Goal: Task Accomplishment & Management: Use online tool/utility

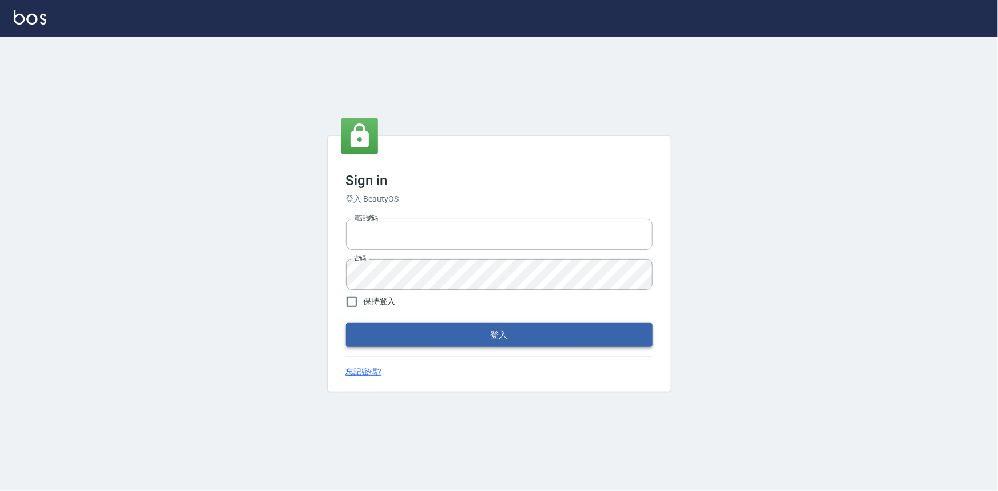
type input "0922670776"
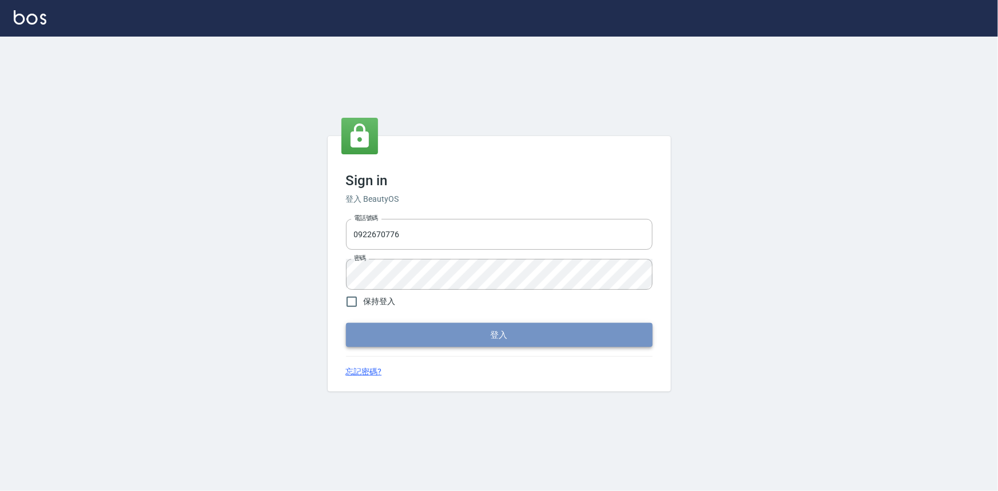
click at [460, 326] on button "登入" at bounding box center [499, 335] width 306 height 24
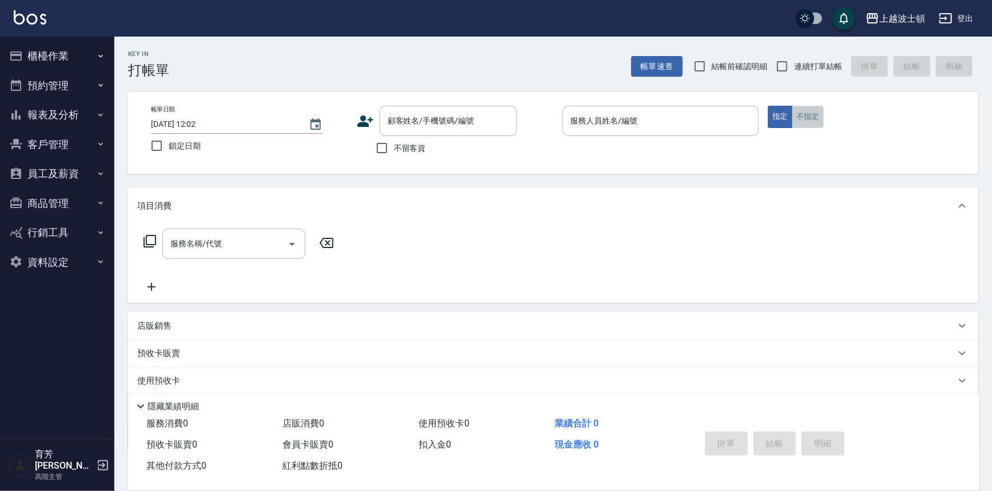
click at [803, 106] on button "不指定" at bounding box center [808, 117] width 32 height 22
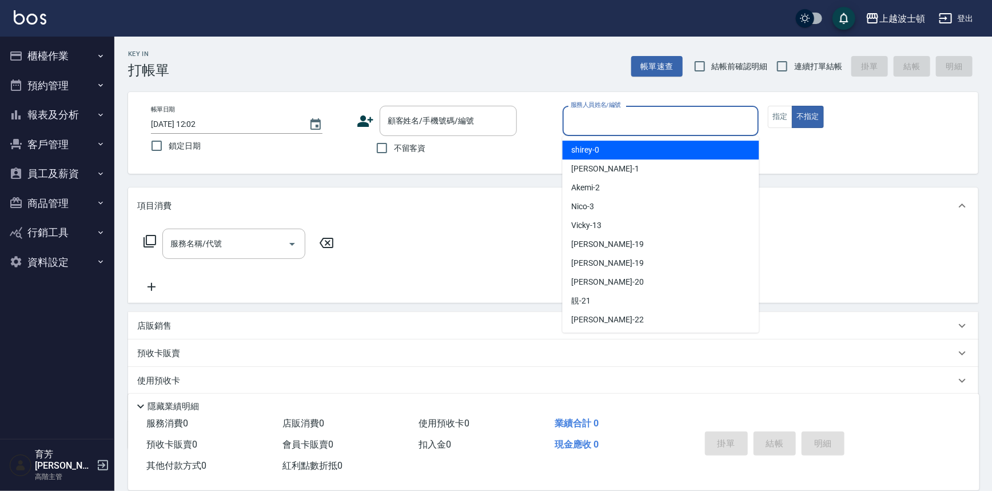
click at [711, 123] on input "服務人員姓名/編號" at bounding box center [661, 121] width 186 height 20
click at [690, 151] on div "shirey -0" at bounding box center [661, 150] width 197 height 19
type input "shirey-0"
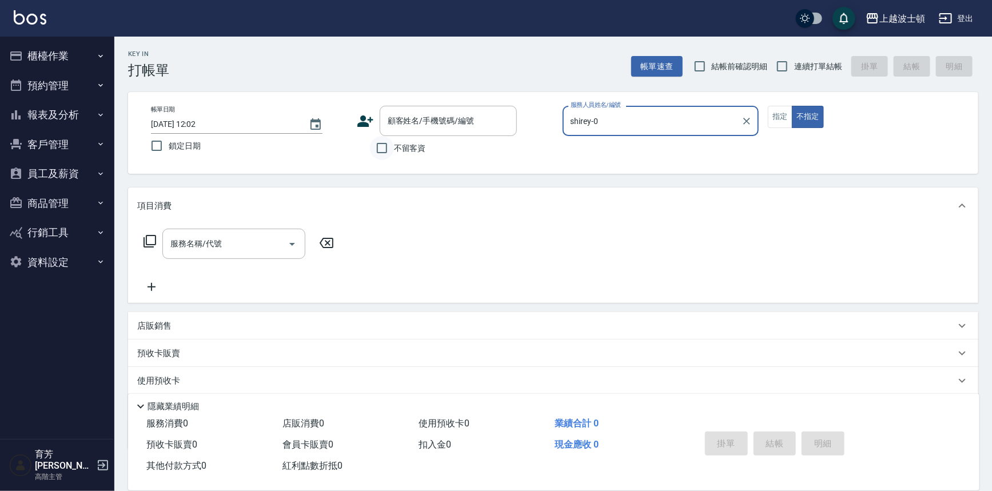
click at [385, 153] on input "不留客資" at bounding box center [382, 148] width 24 height 24
checkbox input "true"
click at [149, 238] on icon at bounding box center [150, 241] width 14 height 14
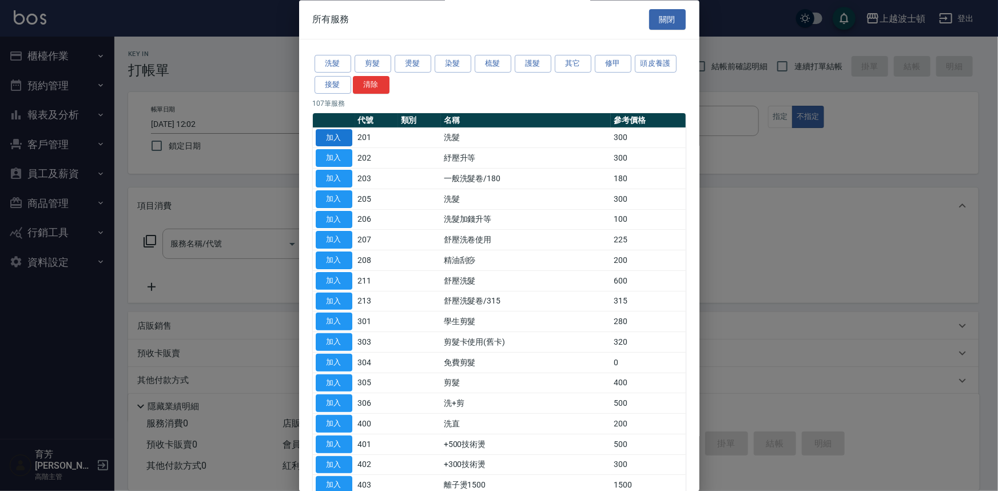
click at [332, 138] on button "加入" at bounding box center [334, 138] width 37 height 18
type input "洗髮(201)"
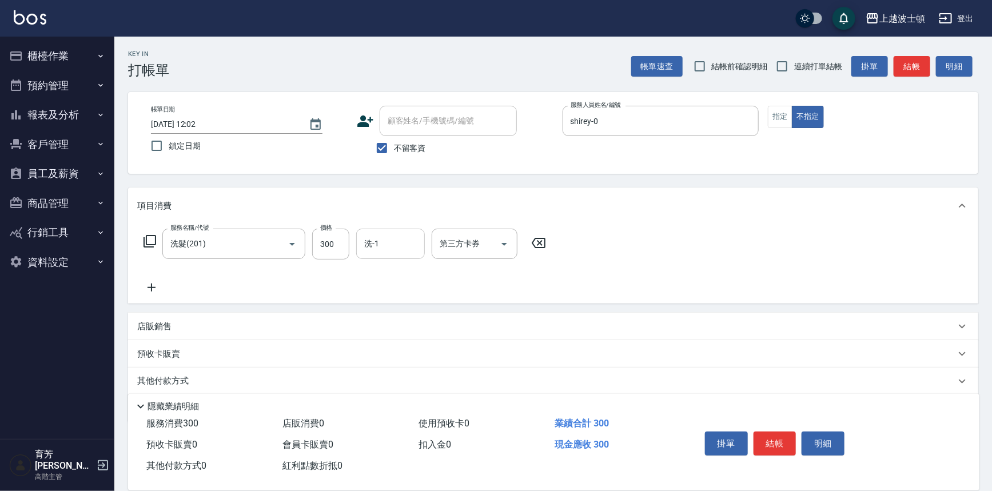
click at [392, 246] on input "洗-1" at bounding box center [390, 244] width 58 height 20
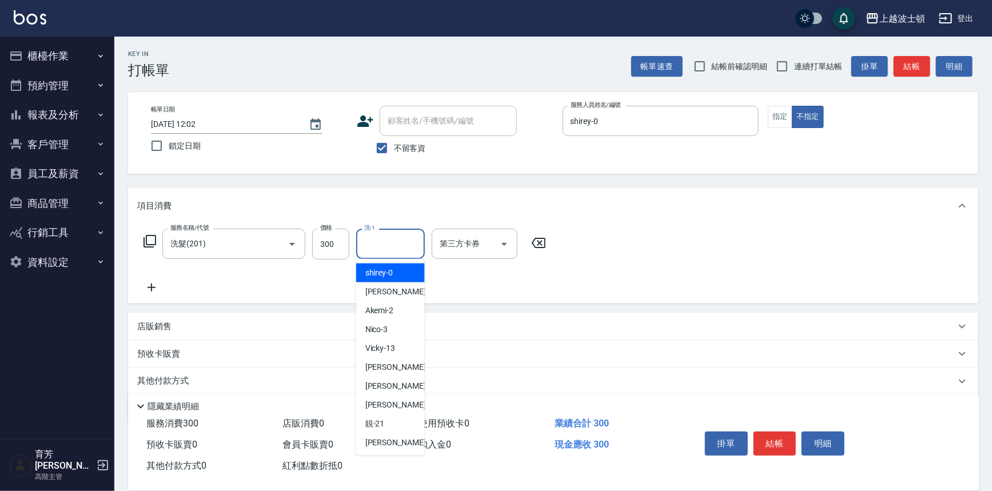
click at [394, 269] on div "shirey -0" at bounding box center [390, 273] width 69 height 19
type input "shirey-0"
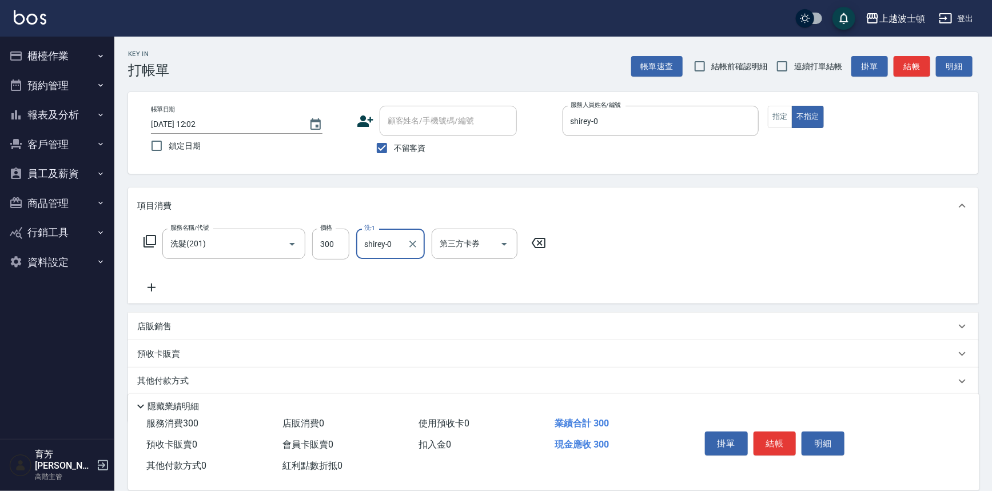
click at [149, 237] on icon at bounding box center [150, 241] width 14 height 14
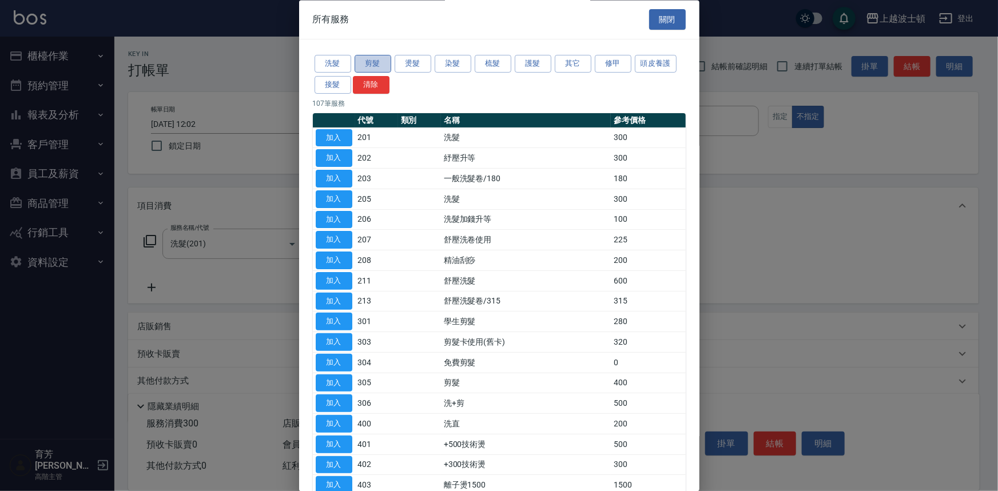
click at [368, 62] on button "剪髮" at bounding box center [372, 64] width 37 height 18
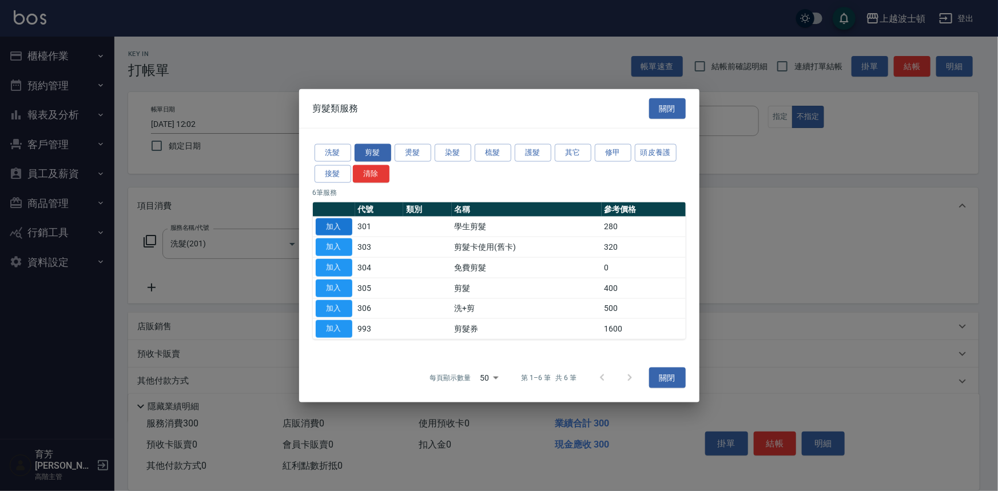
click at [330, 223] on button "加入" at bounding box center [334, 227] width 37 height 18
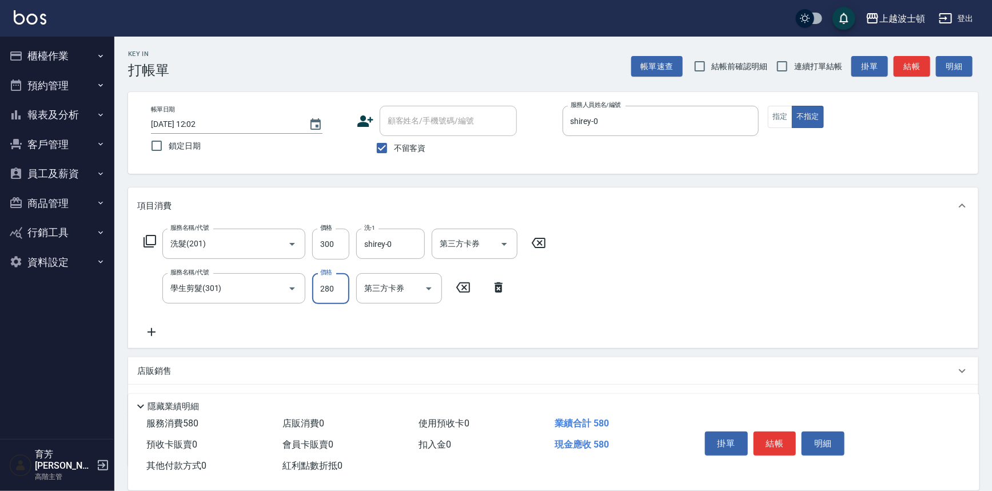
click at [330, 282] on input "280" at bounding box center [330, 288] width 37 height 31
type input "250"
click at [766, 440] on button "結帳" at bounding box center [774, 444] width 43 height 24
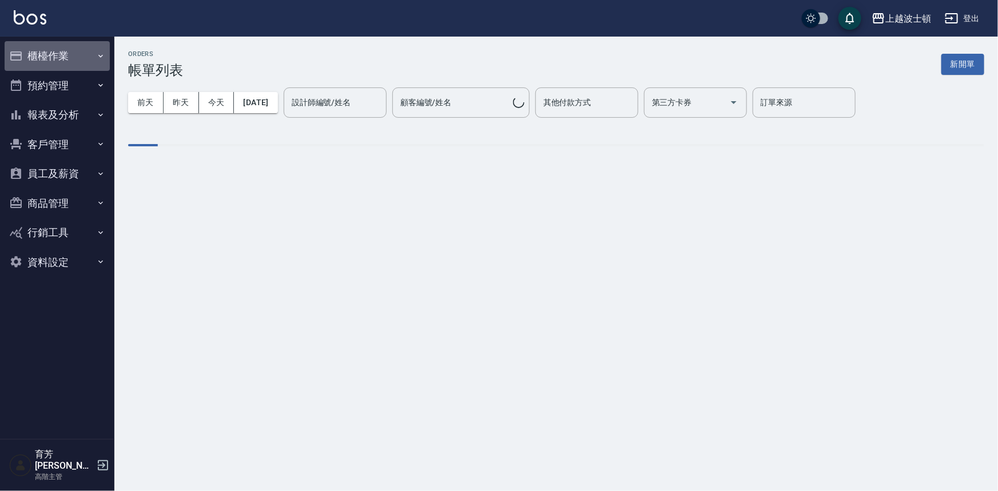
click at [98, 59] on icon "button" at bounding box center [100, 55] width 9 height 9
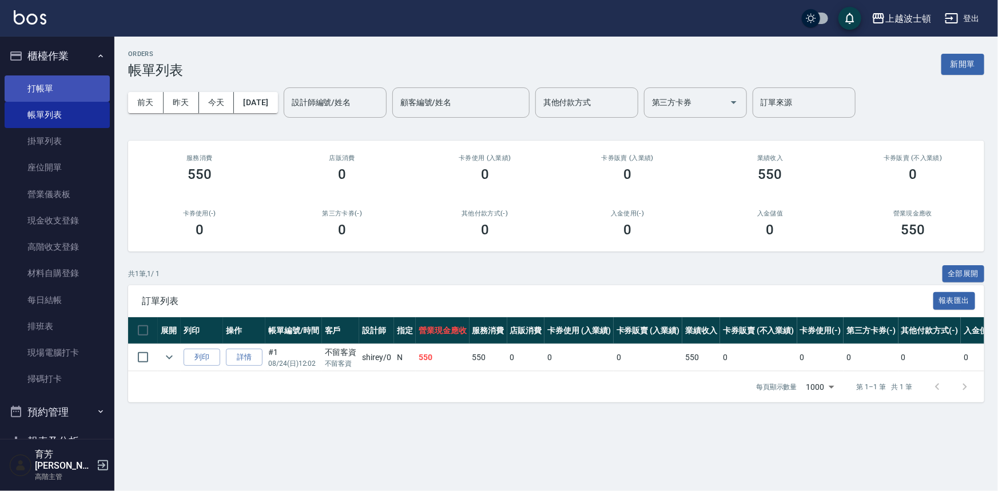
click at [75, 90] on link "打帳單" at bounding box center [57, 88] width 105 height 26
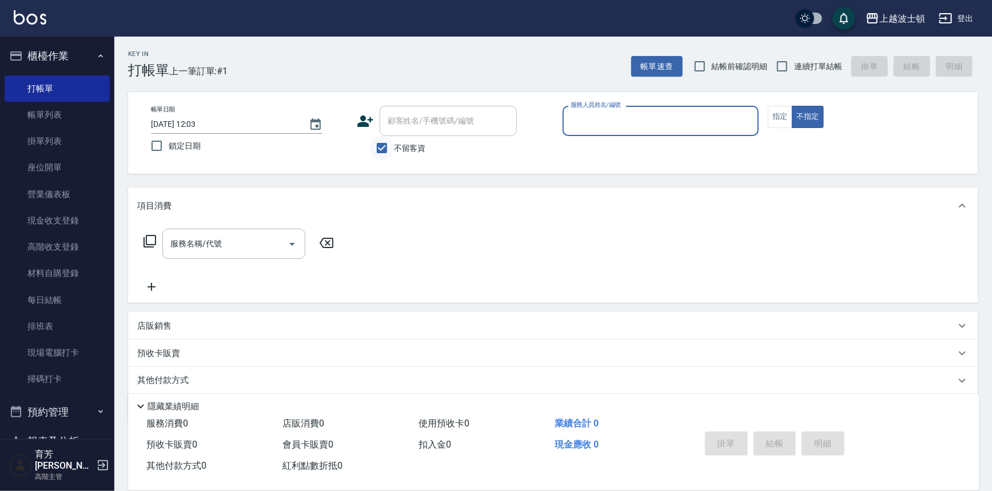
click at [390, 147] on input "不留客資" at bounding box center [382, 148] width 24 height 24
checkbox input "false"
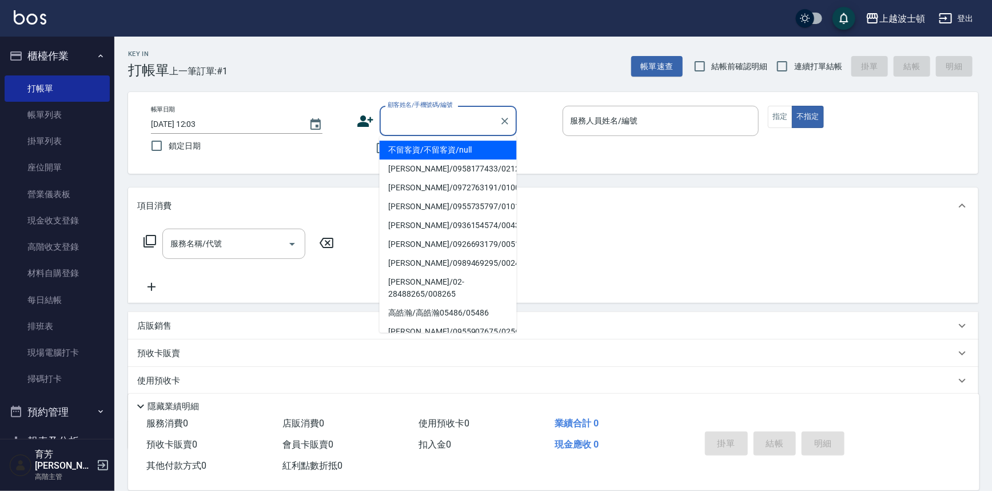
click at [408, 128] on input "顧客姓名/手機號碼/編號" at bounding box center [440, 121] width 110 height 20
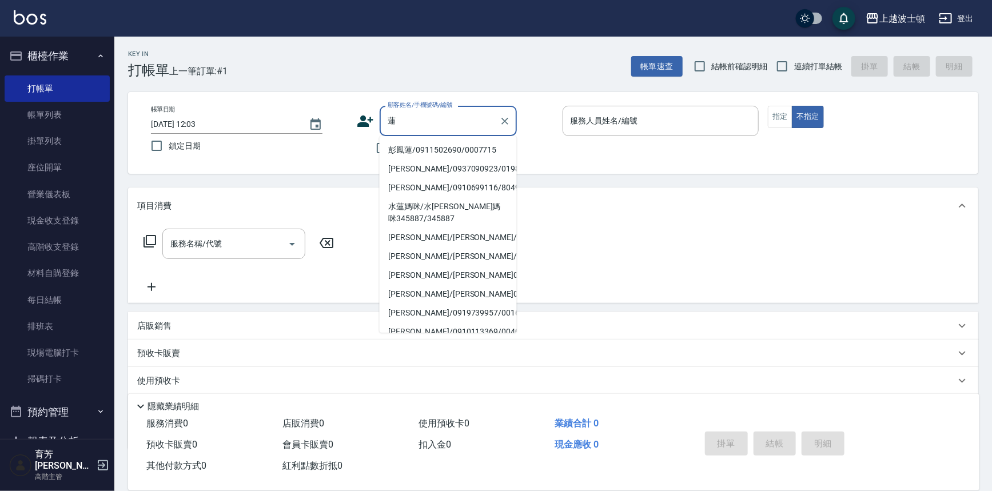
click at [435, 154] on li "彭鳳蓮/0911502690/0007715" at bounding box center [448, 150] width 137 height 19
type input "彭鳳蓮/0911502690/0007715"
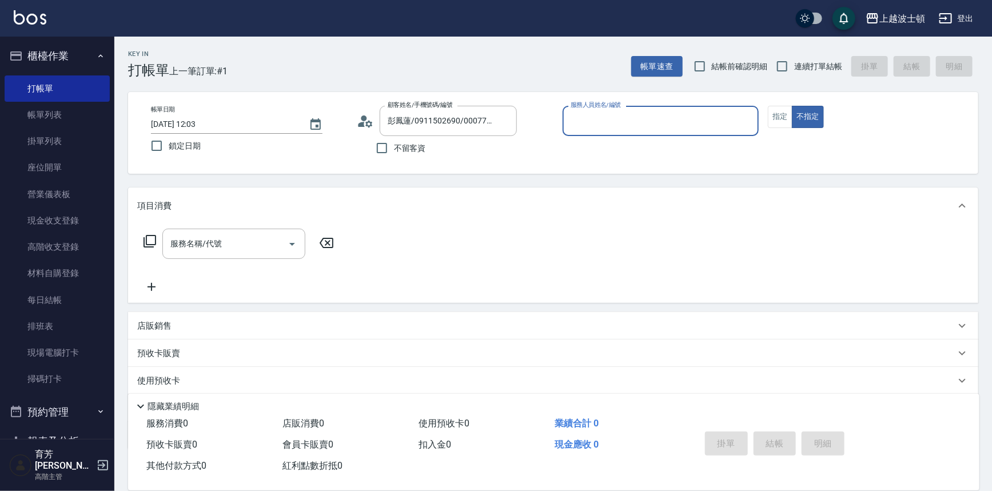
type input "shirey-0"
click at [788, 113] on button "指定" at bounding box center [780, 117] width 25 height 22
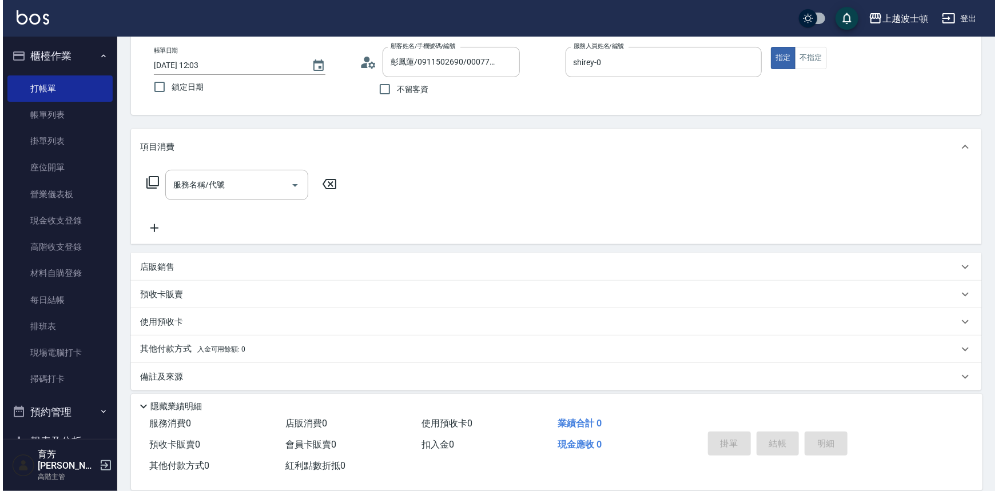
scroll to position [63, 0]
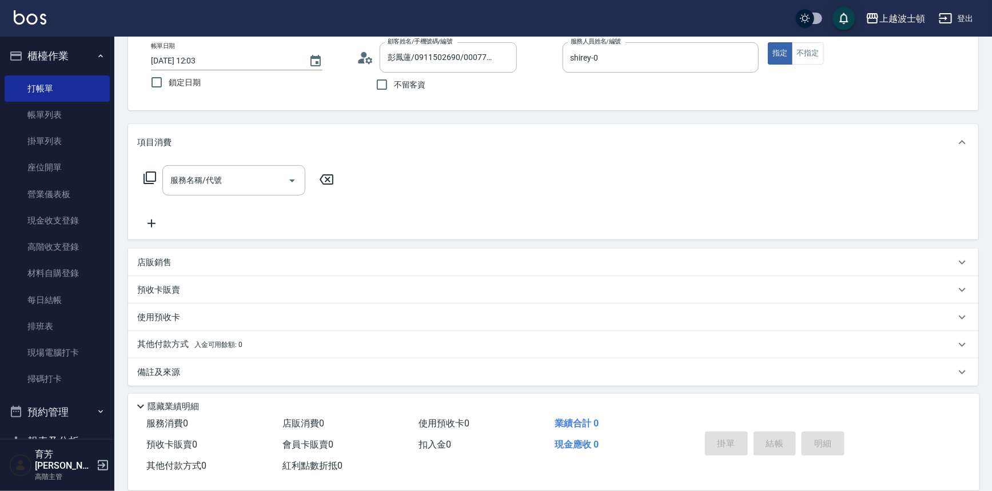
click at [143, 176] on icon at bounding box center [150, 178] width 14 height 14
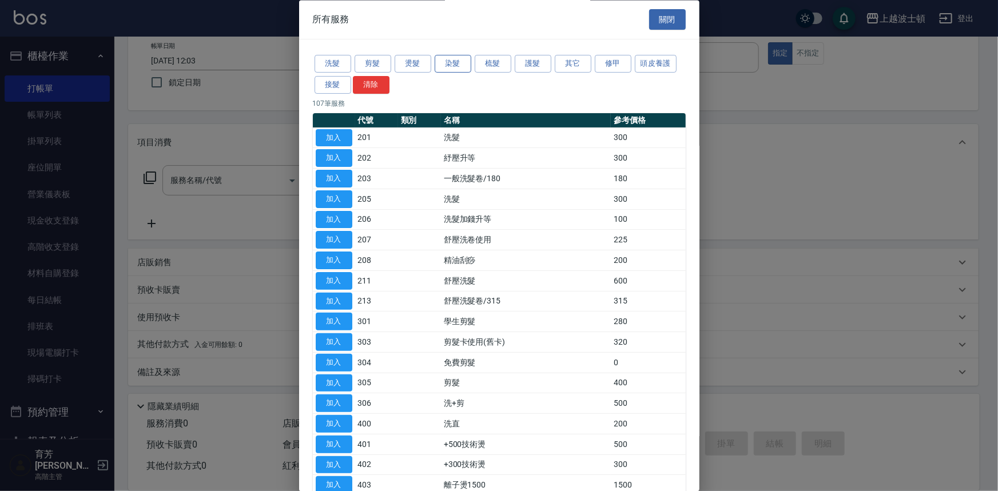
click at [443, 60] on button "染髮" at bounding box center [452, 64] width 37 height 18
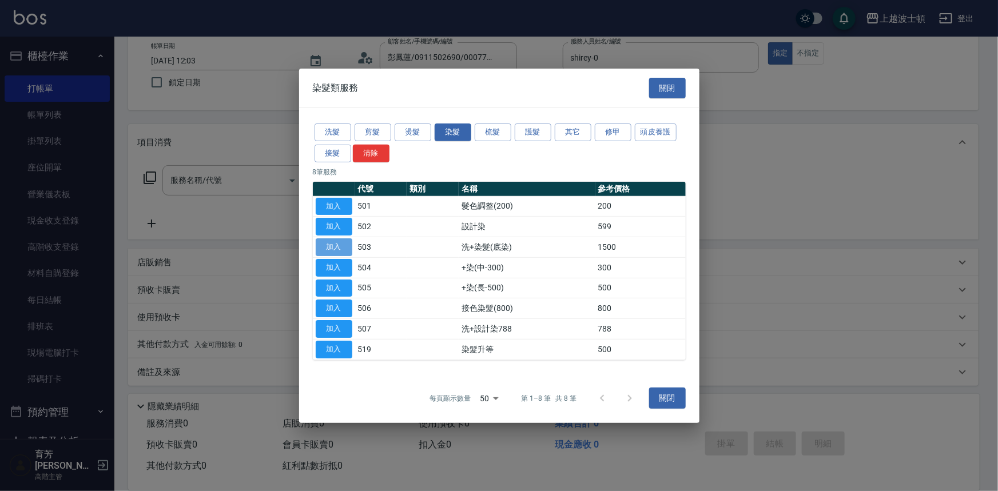
click at [349, 246] on button "加入" at bounding box center [334, 247] width 37 height 18
type input "洗+染髮(底染)(503)"
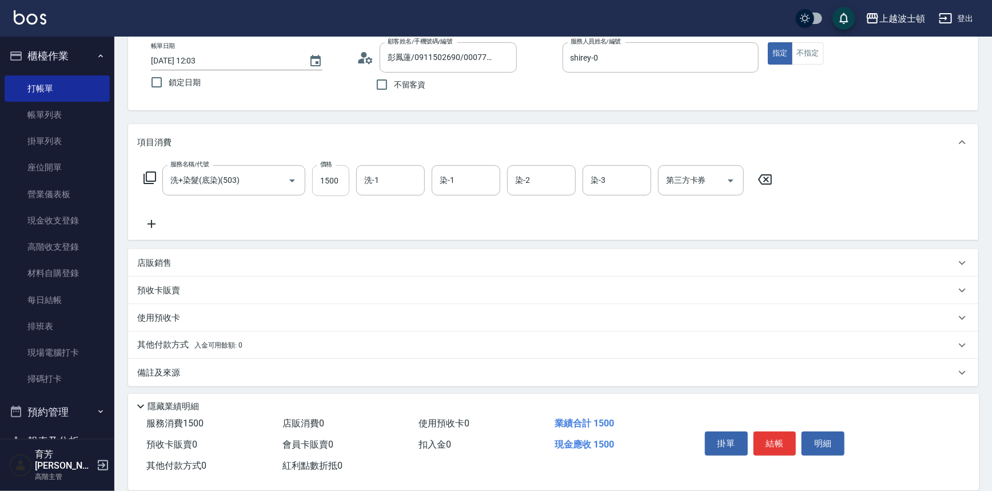
click at [344, 172] on input "1500" at bounding box center [330, 180] width 37 height 31
type input "1200"
click at [150, 175] on icon at bounding box center [150, 178] width 14 height 14
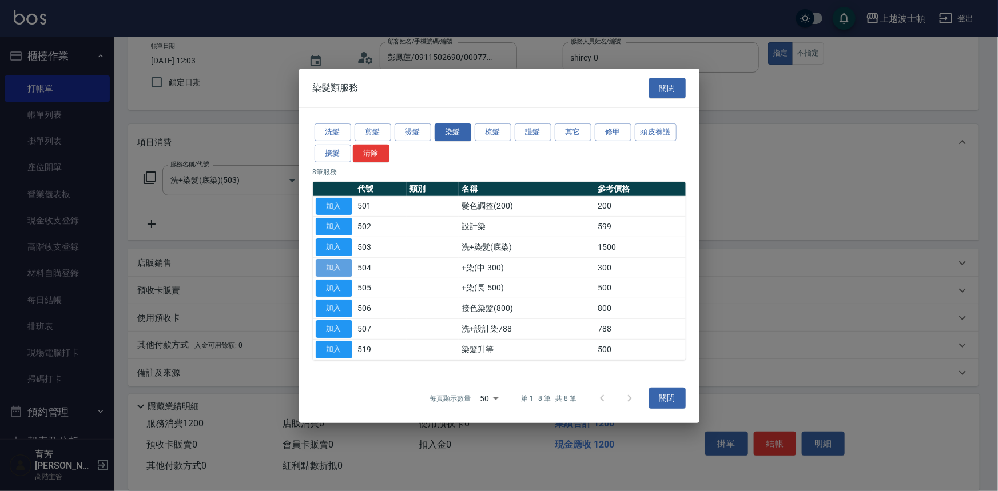
click at [344, 266] on button "加入" at bounding box center [334, 268] width 37 height 18
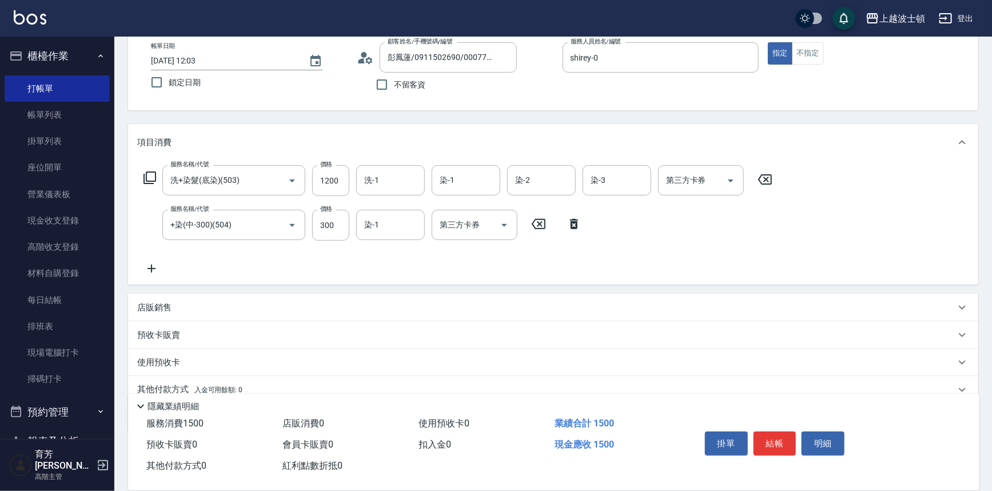
click at [149, 177] on icon at bounding box center [150, 178] width 14 height 14
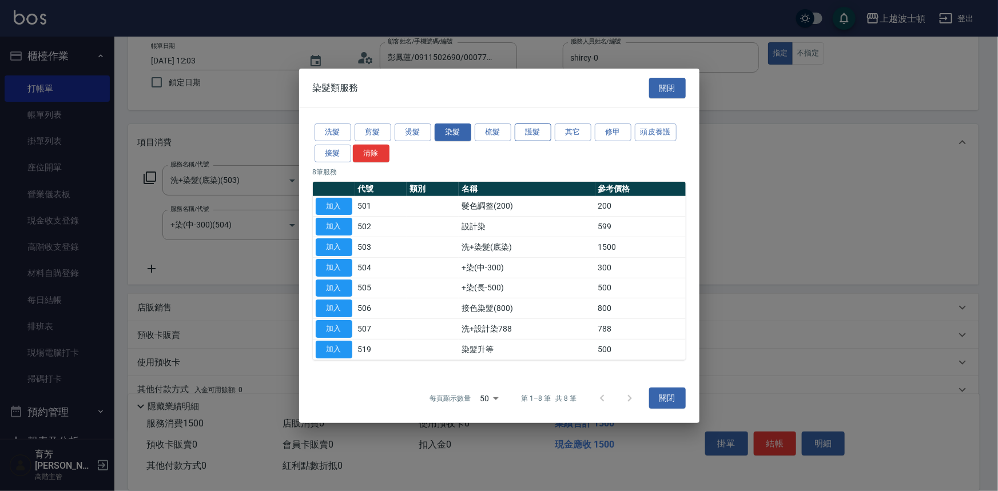
click at [540, 131] on button "護髮" at bounding box center [533, 132] width 37 height 18
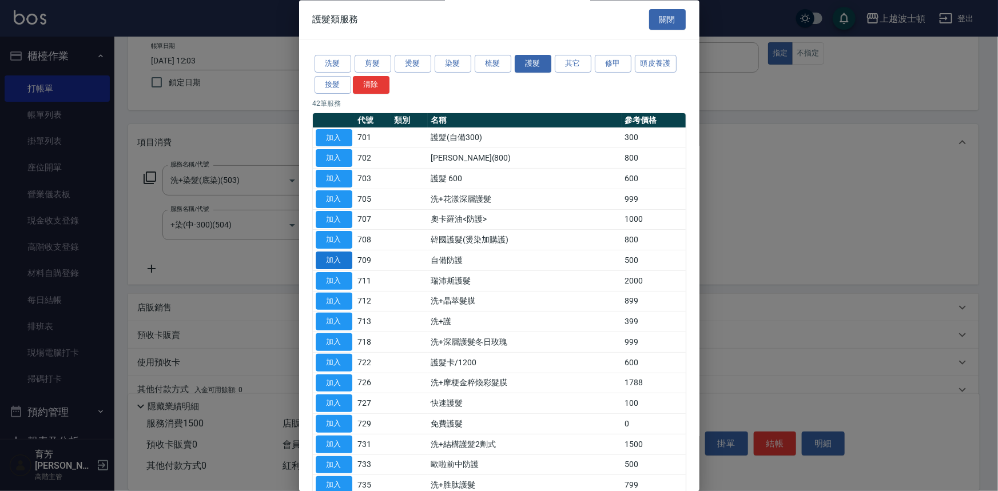
click at [345, 255] on button "加入" at bounding box center [334, 261] width 37 height 18
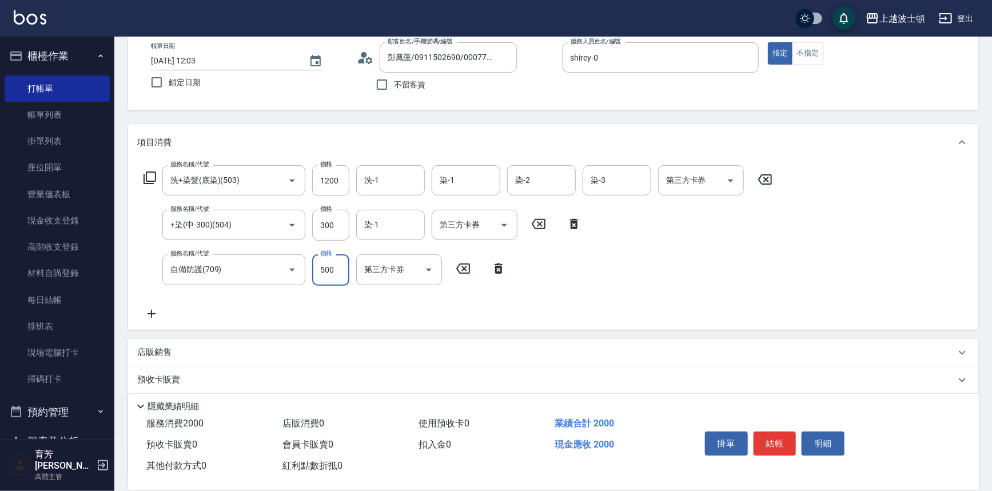
click at [346, 262] on input "500" at bounding box center [330, 269] width 37 height 31
drag, startPoint x: 346, startPoint y: 262, endPoint x: 334, endPoint y: 268, distance: 12.8
click at [334, 268] on input "500" at bounding box center [330, 269] width 37 height 31
type input "300"
click at [151, 176] on icon at bounding box center [150, 178] width 14 height 14
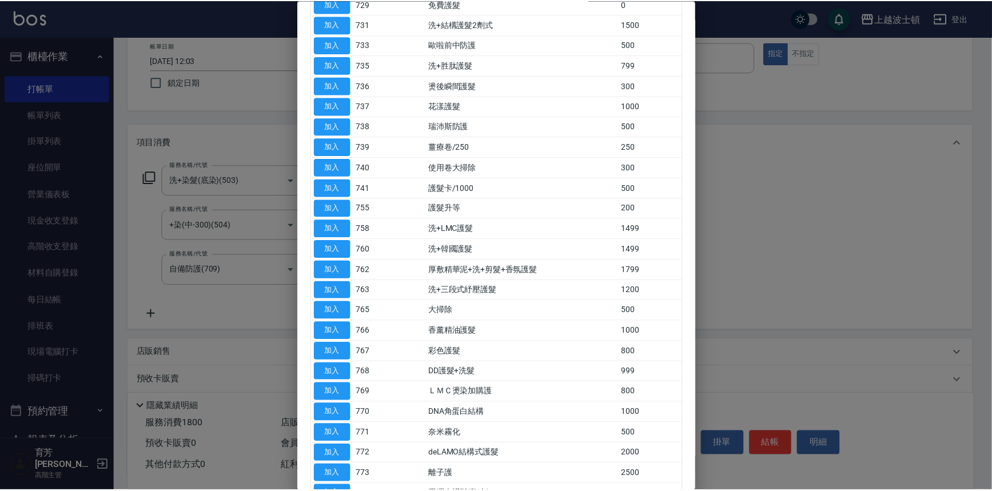
scroll to position [555, 0]
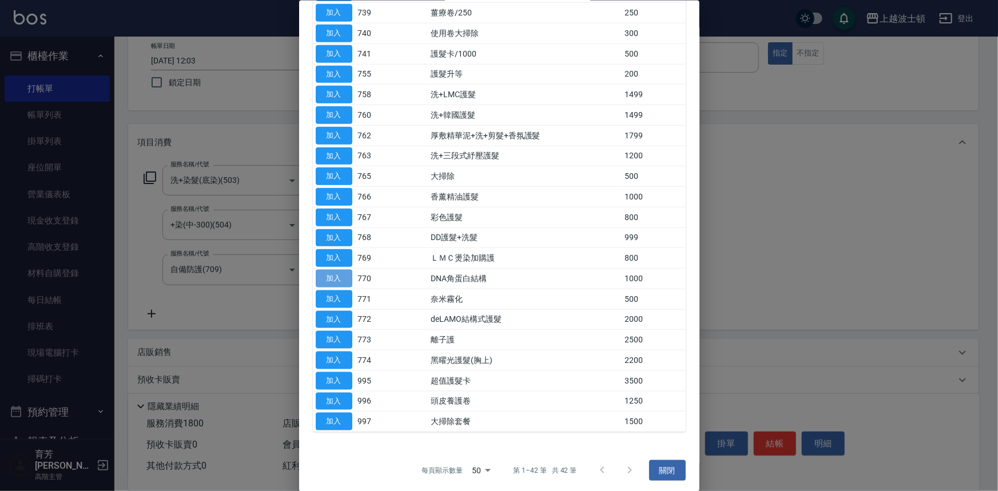
click at [337, 270] on button "加入" at bounding box center [334, 279] width 37 height 18
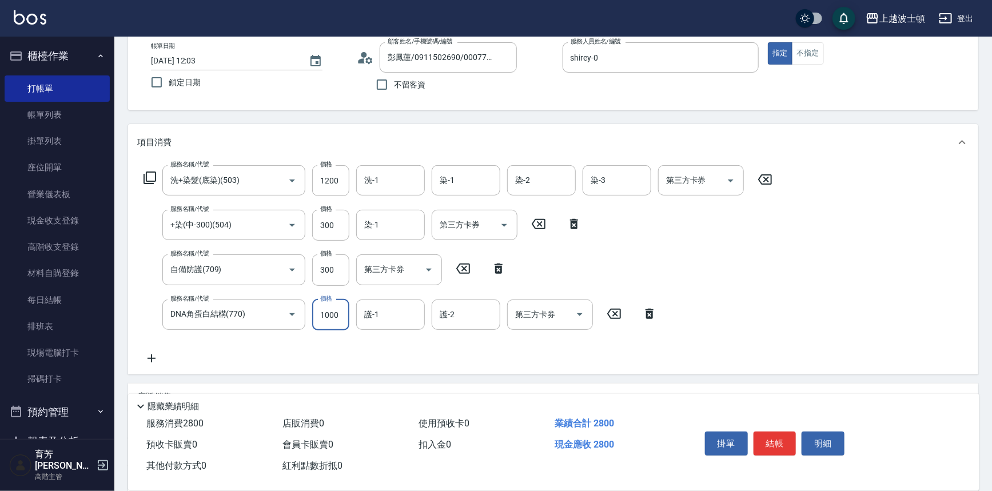
click at [342, 302] on input "1000" at bounding box center [330, 315] width 37 height 31
drag, startPoint x: 342, startPoint y: 302, endPoint x: 321, endPoint y: 302, distance: 21.7
click at [319, 302] on input "1000" at bounding box center [330, 315] width 37 height 31
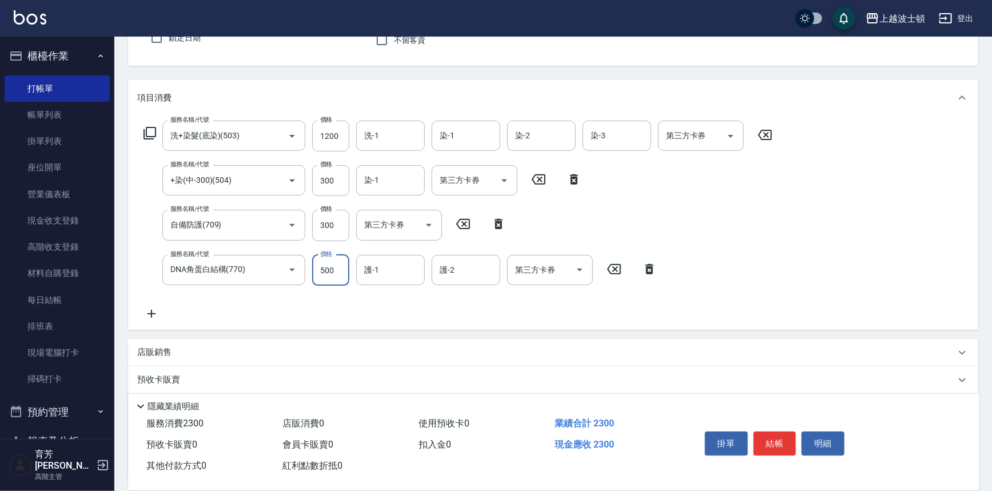
scroll to position [120, 0]
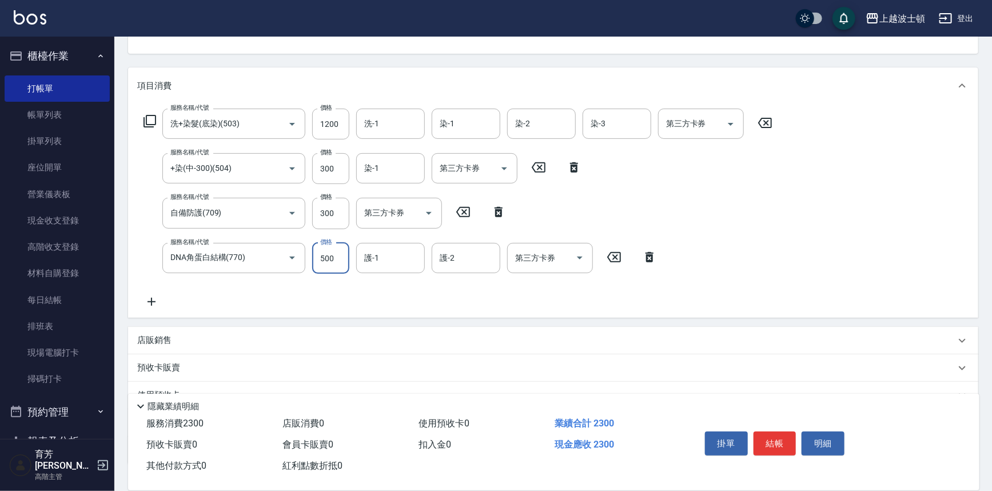
type input "500"
click at [173, 348] on div "店販銷售" at bounding box center [553, 340] width 850 height 27
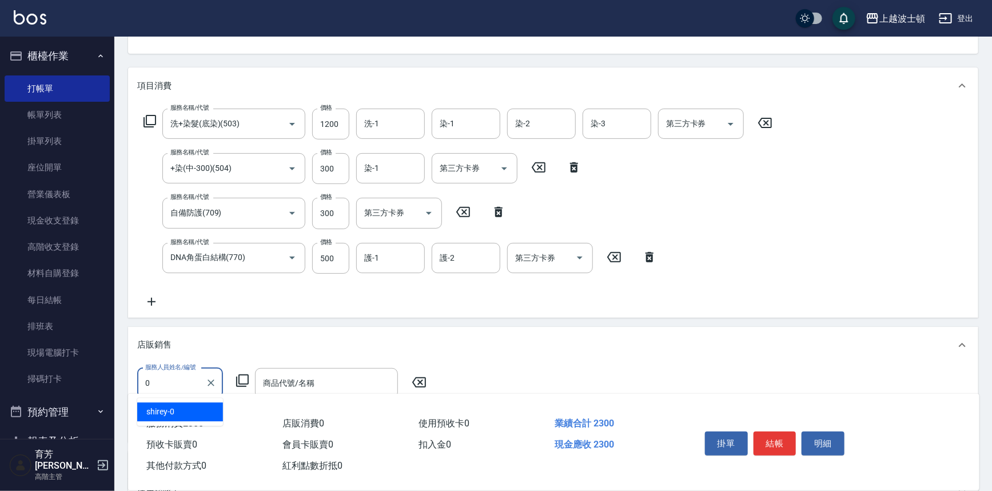
click at [193, 408] on div "shirey -0" at bounding box center [180, 411] width 86 height 19
type input "shirey-0"
click at [241, 380] on icon at bounding box center [243, 381] width 14 height 14
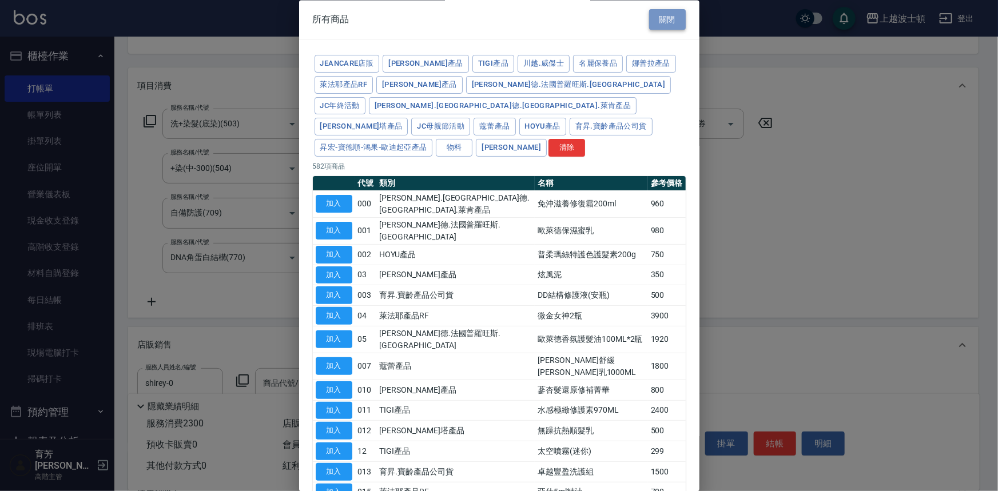
click at [667, 17] on button "關閉" at bounding box center [667, 19] width 37 height 21
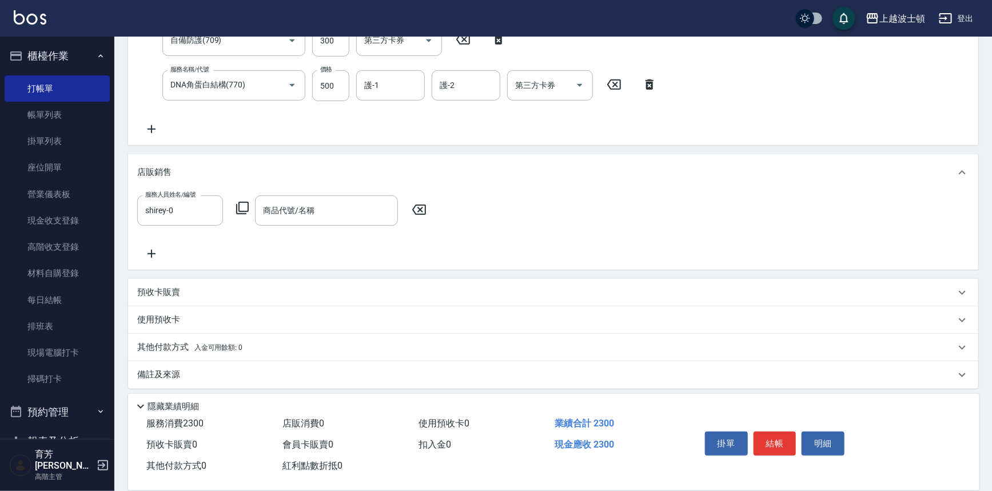
scroll to position [297, 0]
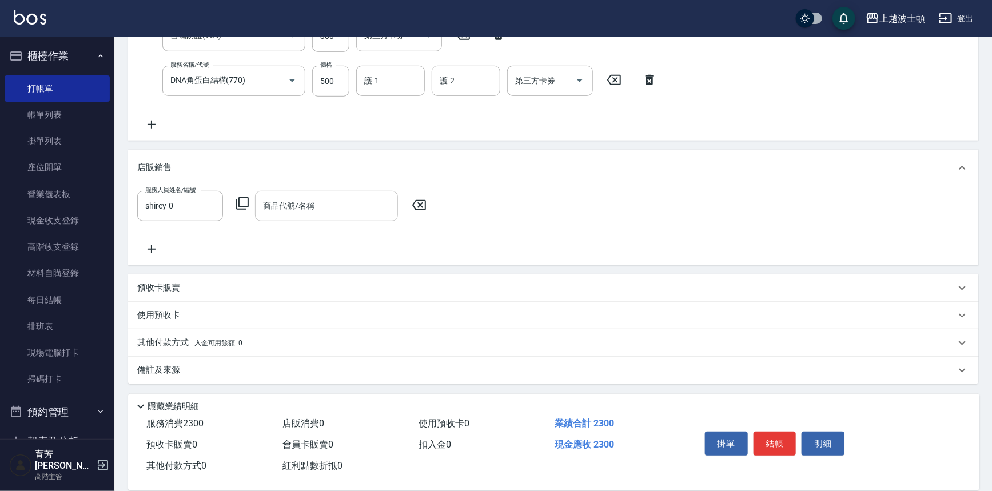
click at [294, 212] on input "商品代號/名稱" at bounding box center [326, 206] width 133 height 20
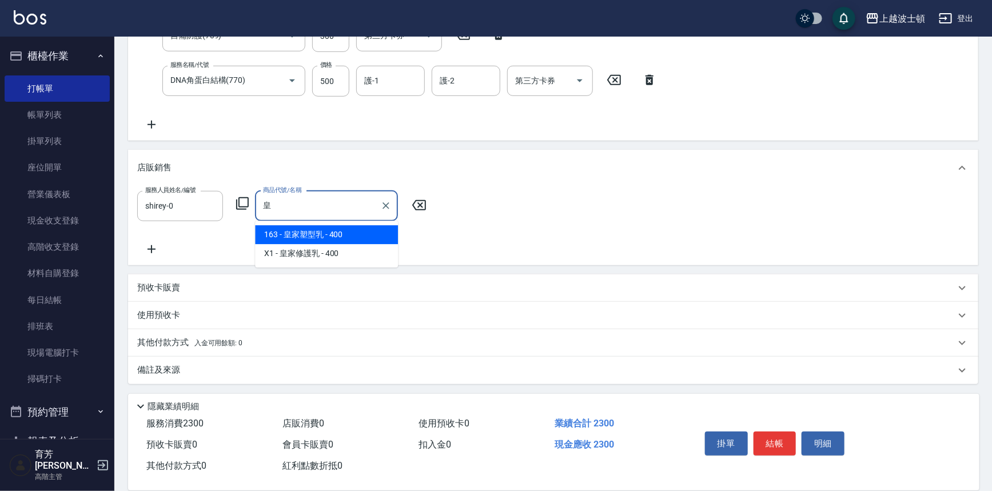
click at [288, 238] on span "163 - 皇家塑型乳 - 400" at bounding box center [326, 234] width 143 height 19
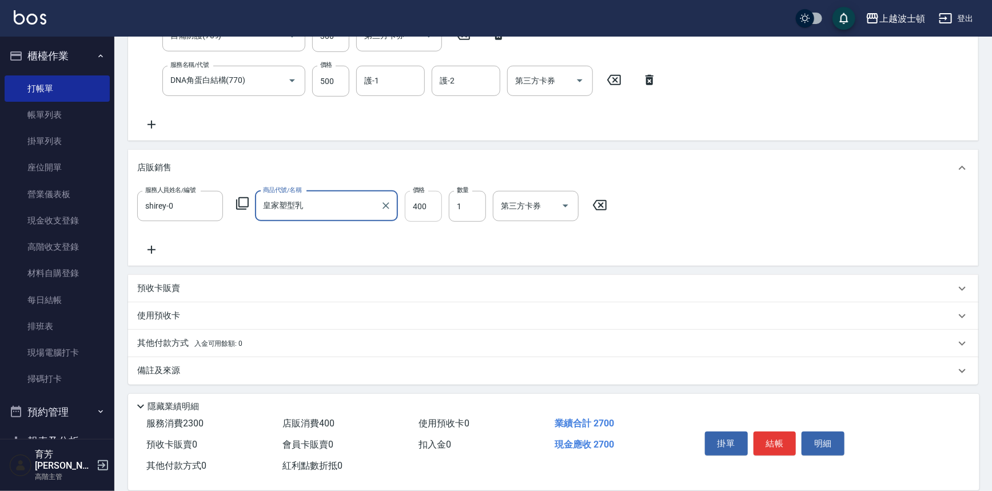
type input "皇家塑型乳"
click at [417, 208] on input "400" at bounding box center [423, 206] width 37 height 31
type input "300"
click at [783, 438] on button "結帳" at bounding box center [774, 444] width 43 height 24
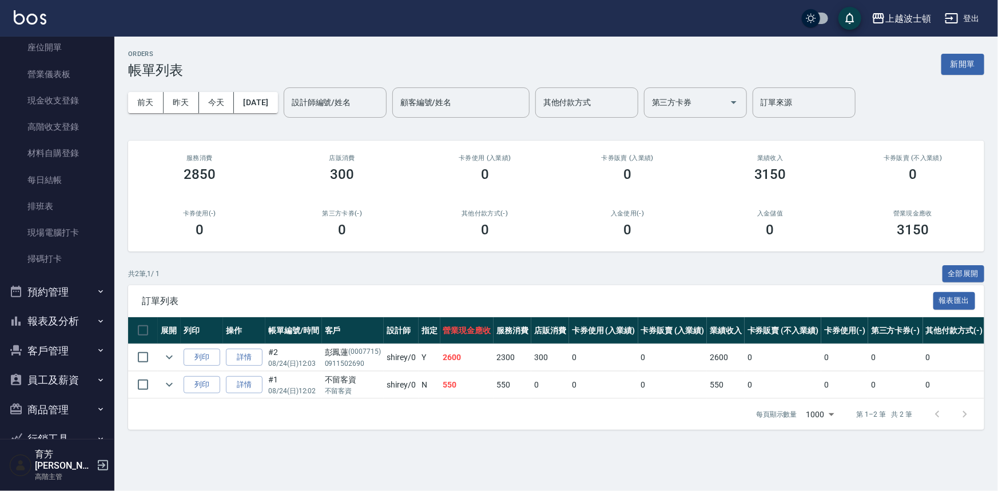
scroll to position [167, 0]
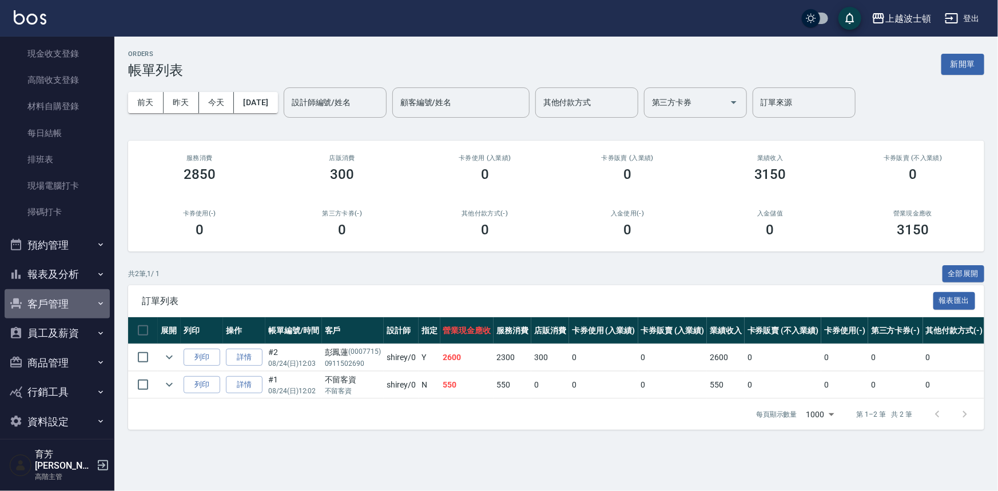
click at [84, 300] on button "客戶管理" at bounding box center [57, 304] width 105 height 30
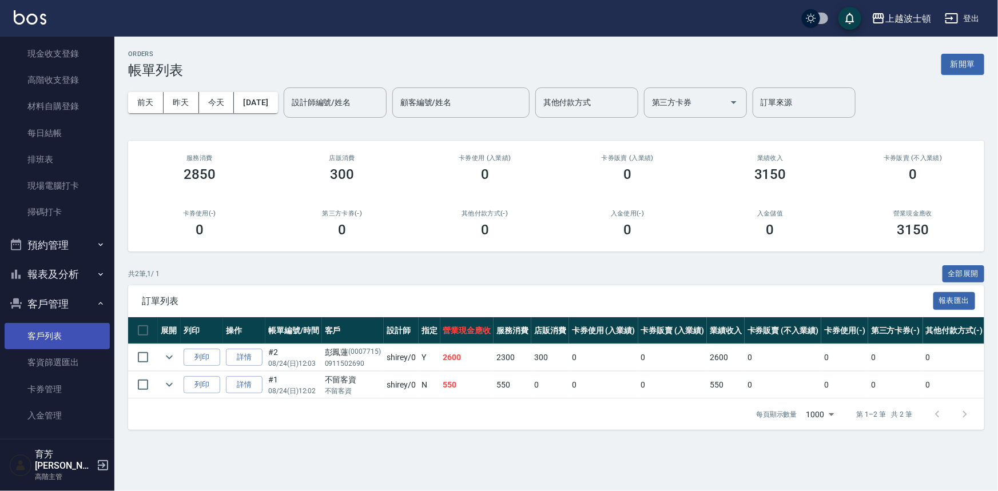
click at [70, 330] on link "客戶列表" at bounding box center [57, 336] width 105 height 26
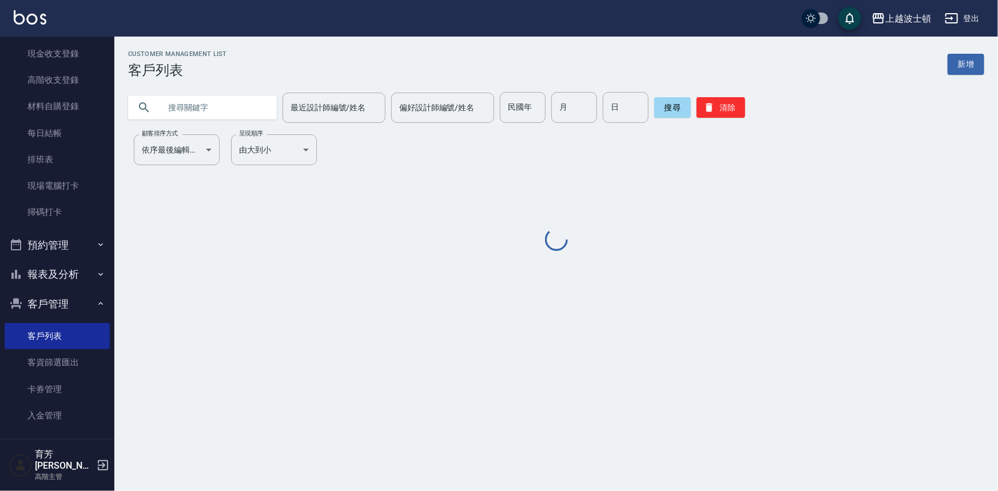
click at [178, 109] on input "text" at bounding box center [213, 107] width 107 height 31
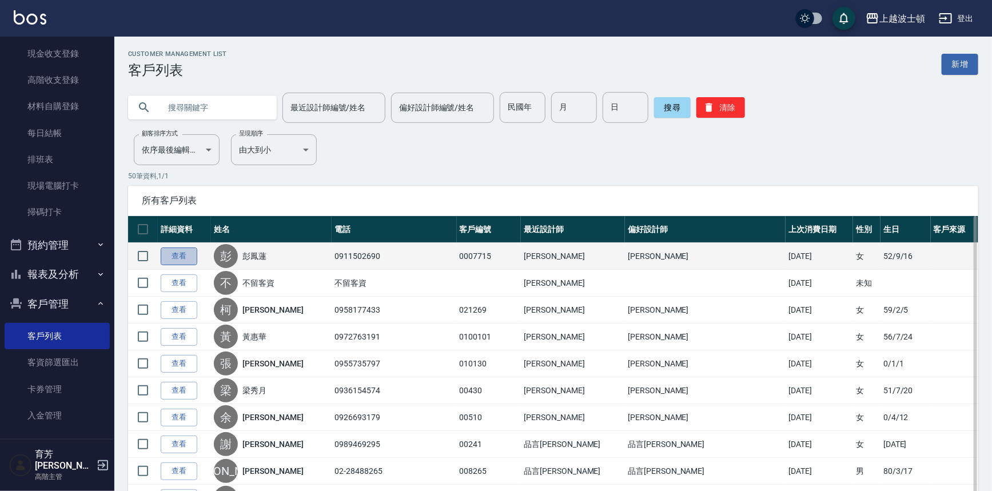
click at [182, 250] on link "查看" at bounding box center [179, 257] width 37 height 18
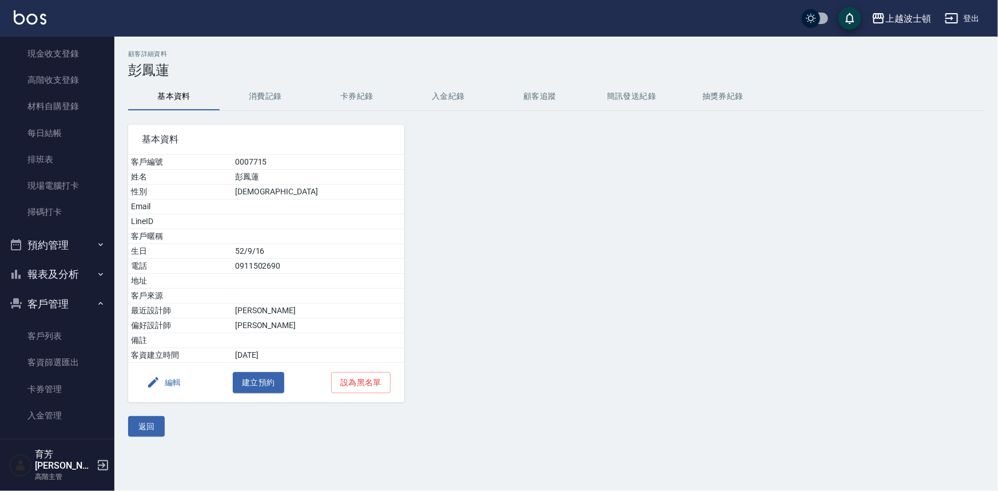
click at [269, 97] on button "消費記錄" at bounding box center [265, 96] width 91 height 27
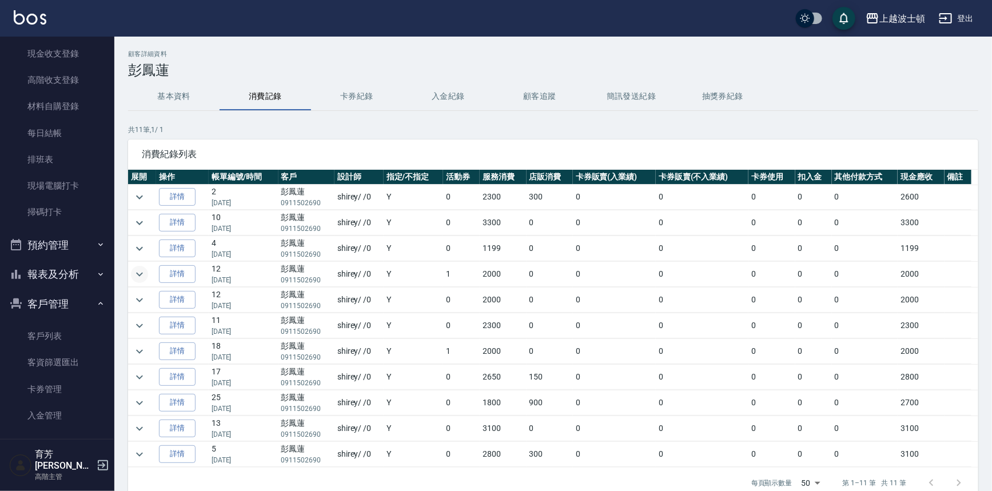
click at [135, 271] on icon "expand row" at bounding box center [140, 275] width 14 height 14
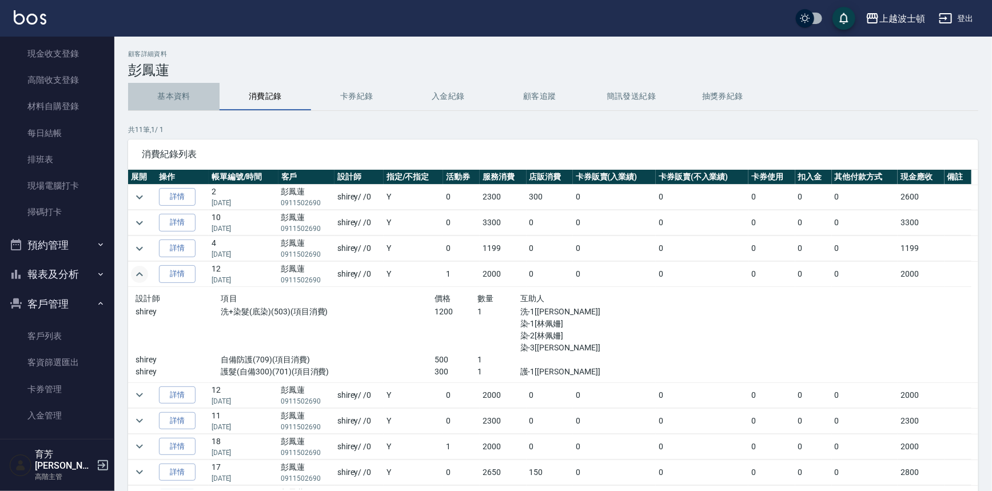
click at [178, 92] on button "基本資料" at bounding box center [173, 96] width 91 height 27
